Goal: Task Accomplishment & Management: Manage account settings

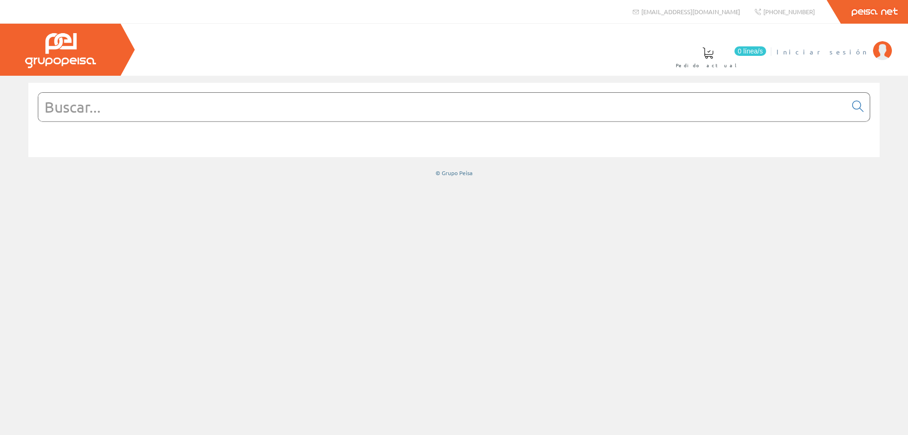
click at [851, 50] on span "Iniciar sesión" at bounding box center [823, 51] width 92 height 9
click at [468, 57] on span at bounding box center [462, 52] width 11 height 11
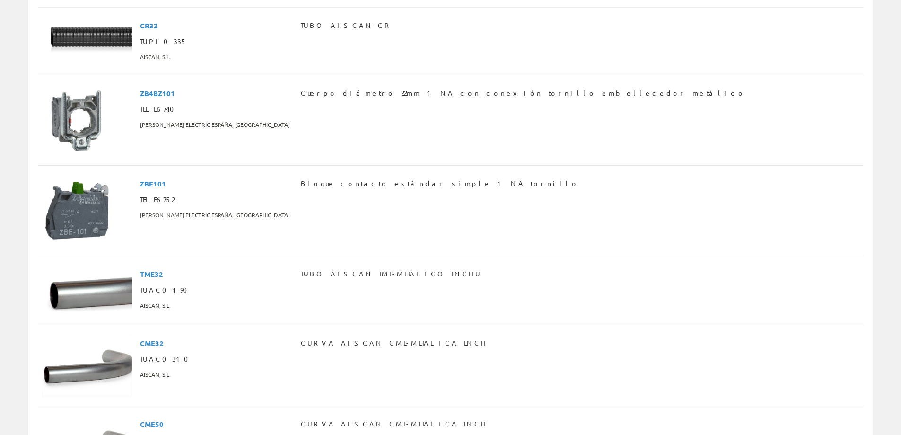
scroll to position [1513, 0]
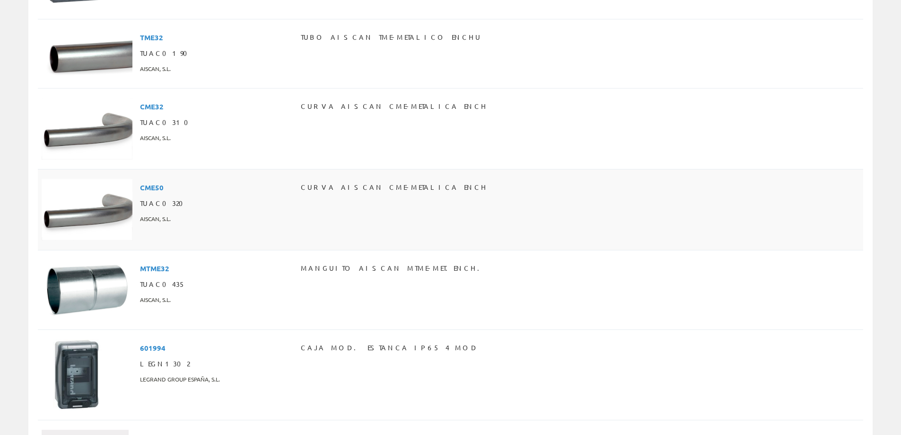
click at [169, 207] on span "TUAC0320" at bounding box center [164, 203] width 49 height 16
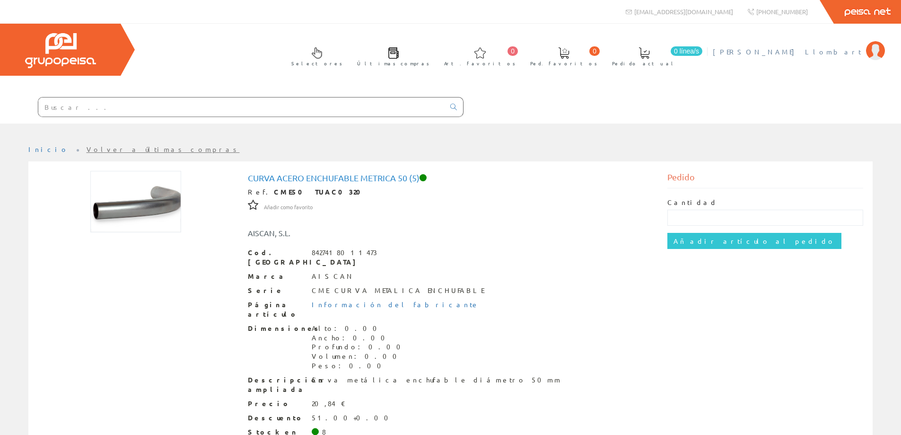
click at [847, 47] on span "[PERSON_NAME]" at bounding box center [787, 51] width 148 height 9
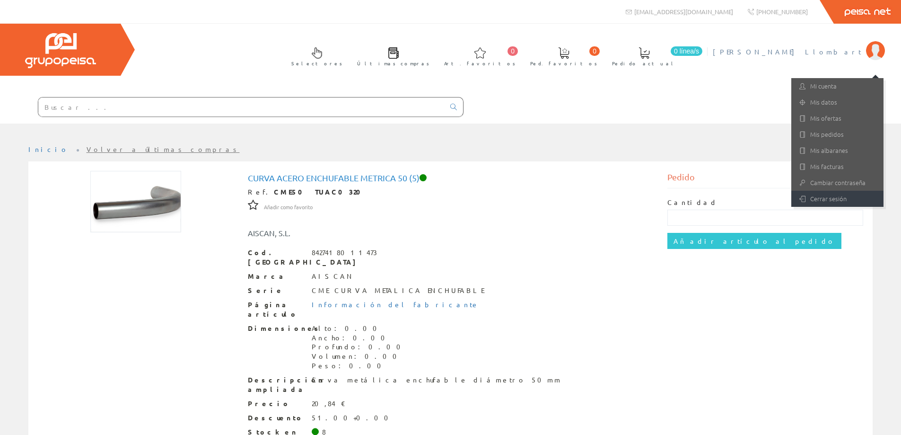
click at [834, 194] on link "Cerrar sesión" at bounding box center [837, 199] width 92 height 16
